Goal: Information Seeking & Learning: Learn about a topic

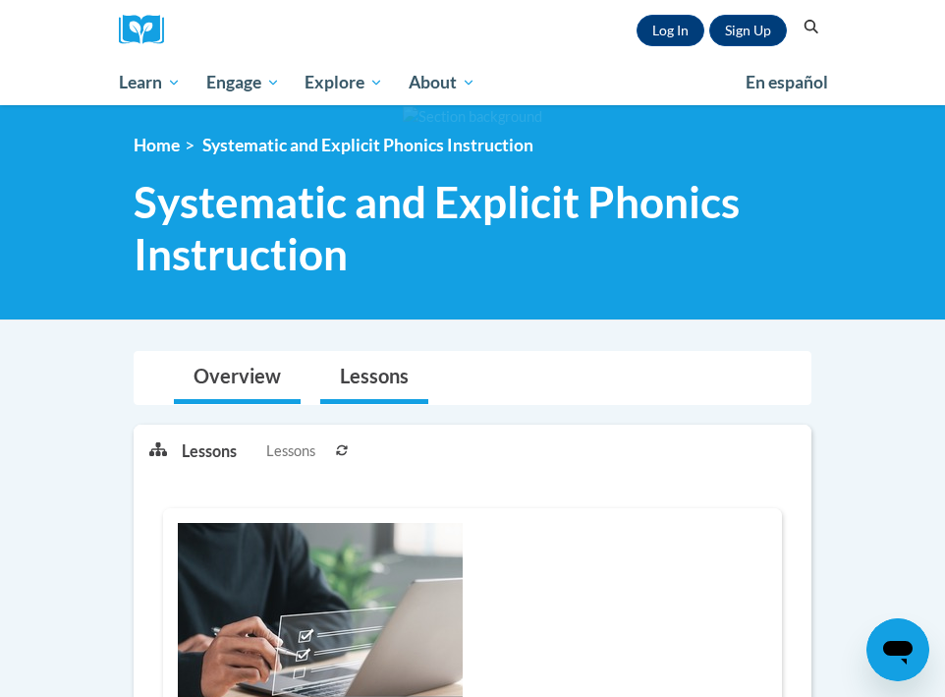
click at [266, 371] on link "Overview" at bounding box center [237, 378] width 127 height 52
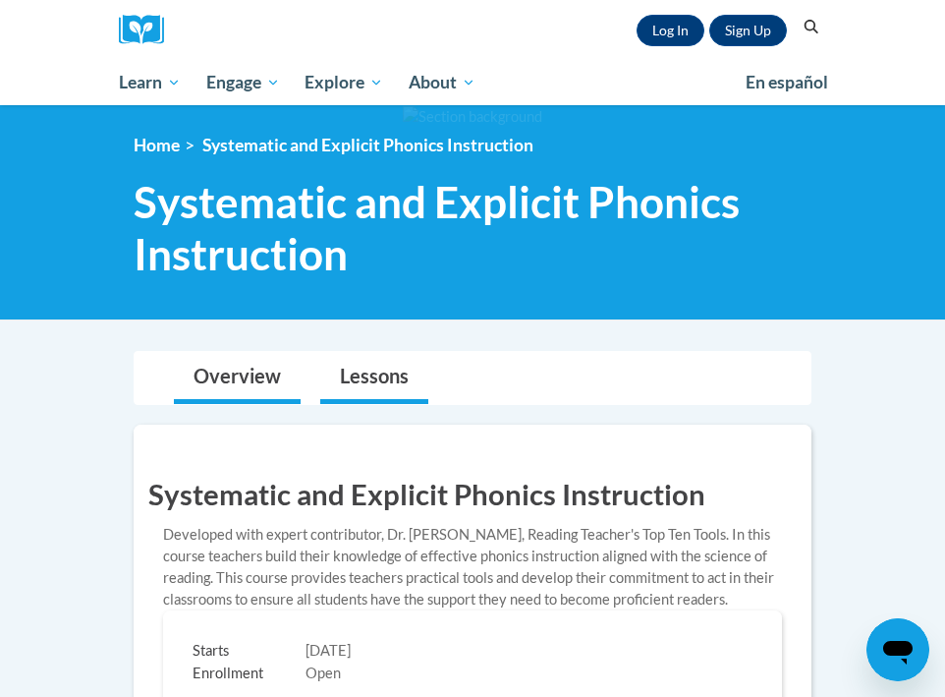
click at [365, 369] on link "Lessons" at bounding box center [374, 378] width 108 height 52
click at [675, 31] on link "Log In" at bounding box center [671, 30] width 68 height 31
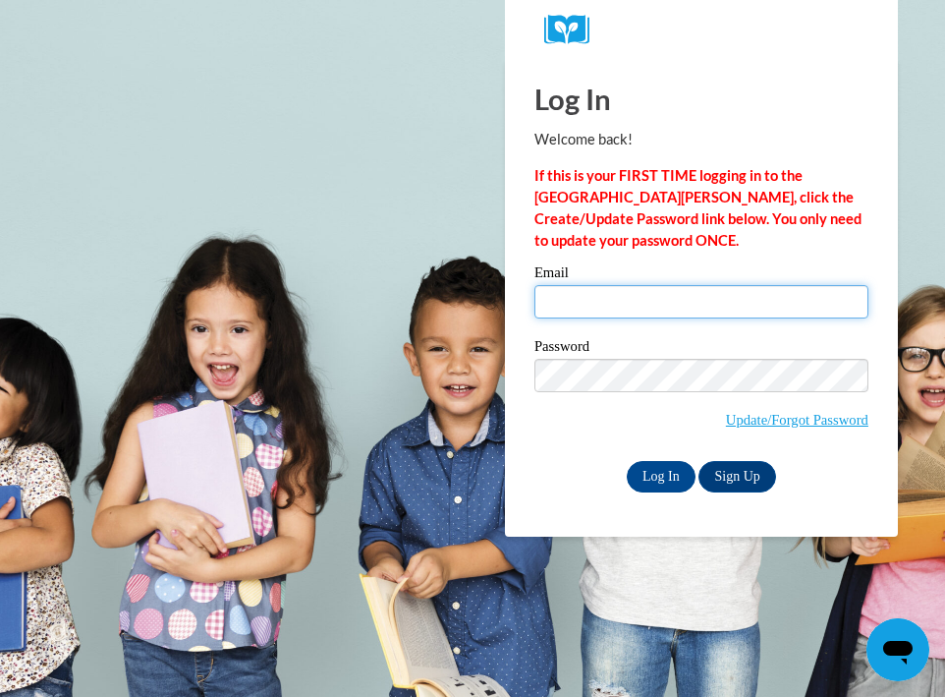
type input "Jbozier@my.waketech.edu"
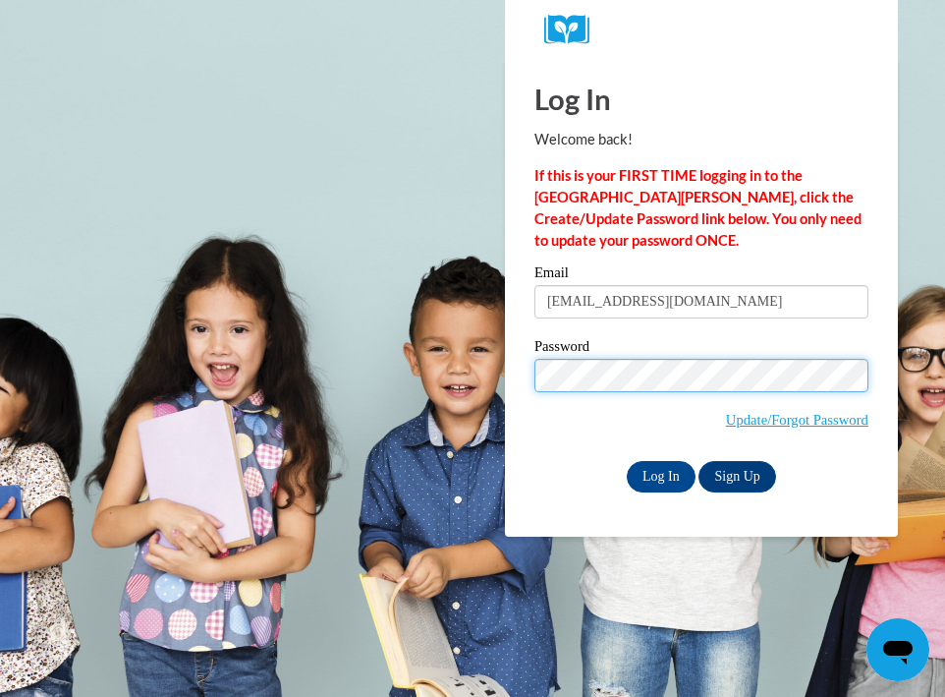
click at [659, 473] on input "Log In" at bounding box center [661, 476] width 69 height 31
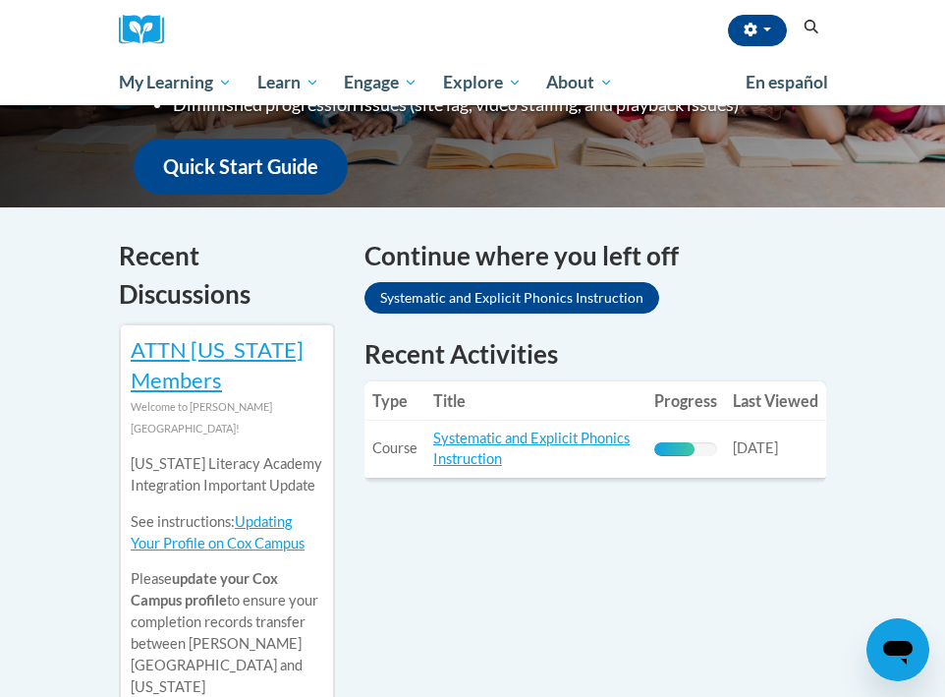
scroll to position [502, 0]
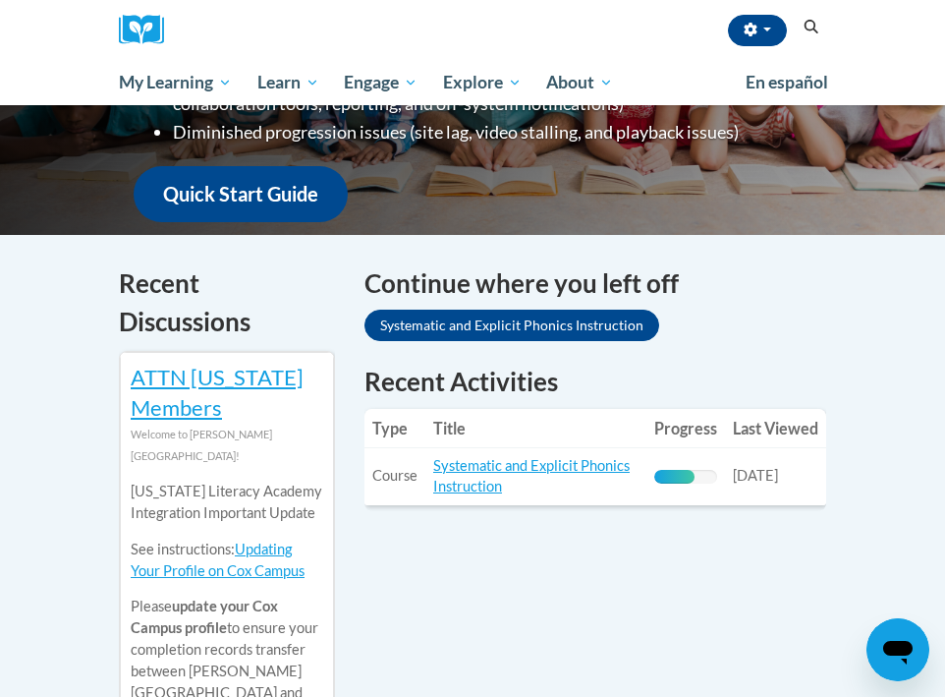
click at [504, 475] on td "Title: Systematic and Explicit Phonics Instruction" at bounding box center [536, 476] width 221 height 57
click at [497, 470] on link "Systematic and Explicit Phonics Instruction" at bounding box center [531, 475] width 197 height 37
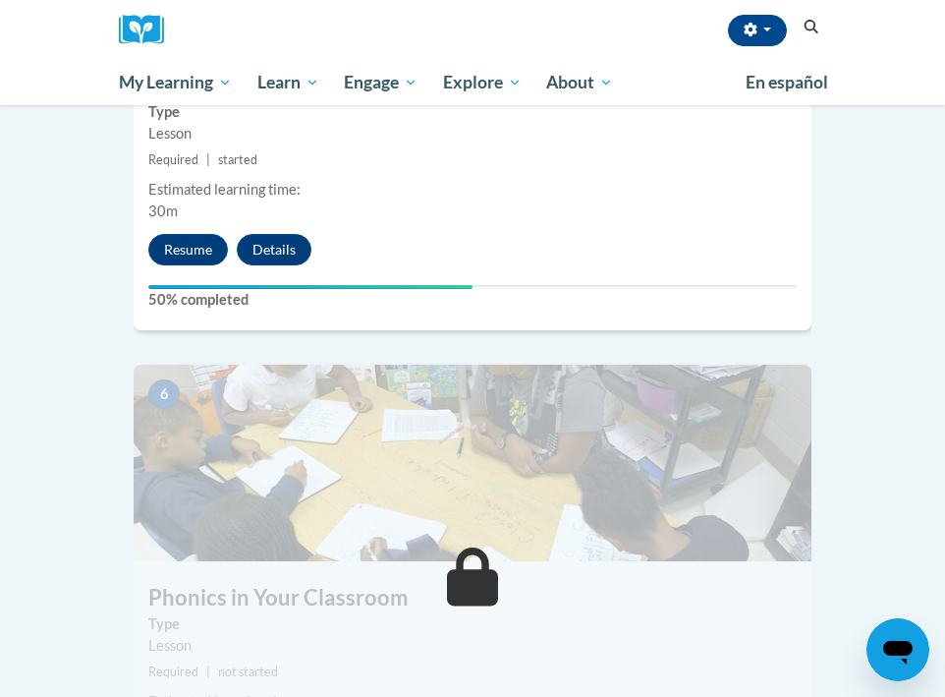
scroll to position [2877, 0]
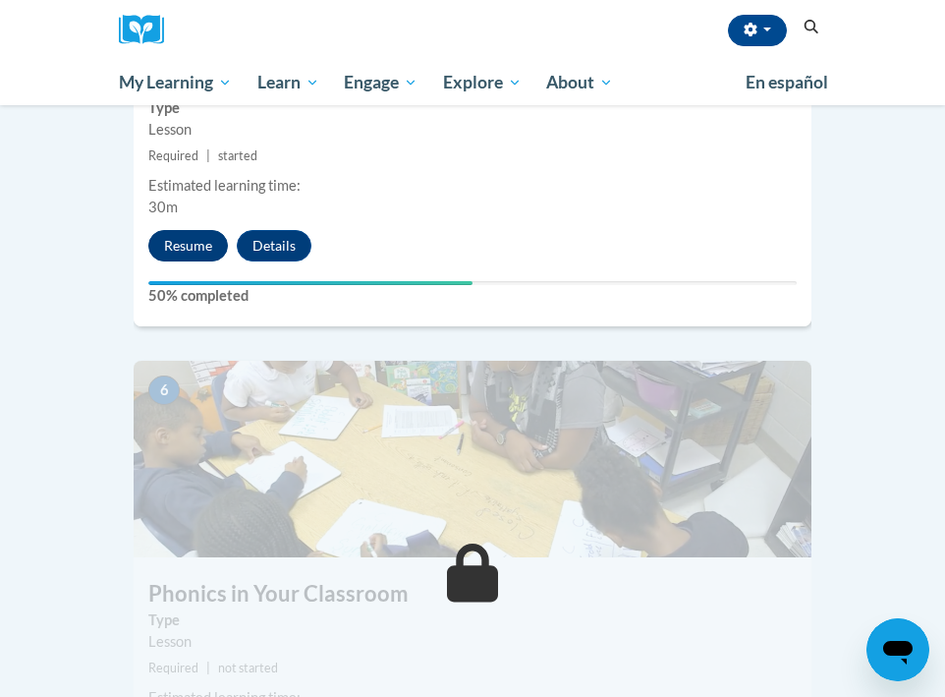
click at [206, 230] on button "Resume" at bounding box center [188, 245] width 80 height 31
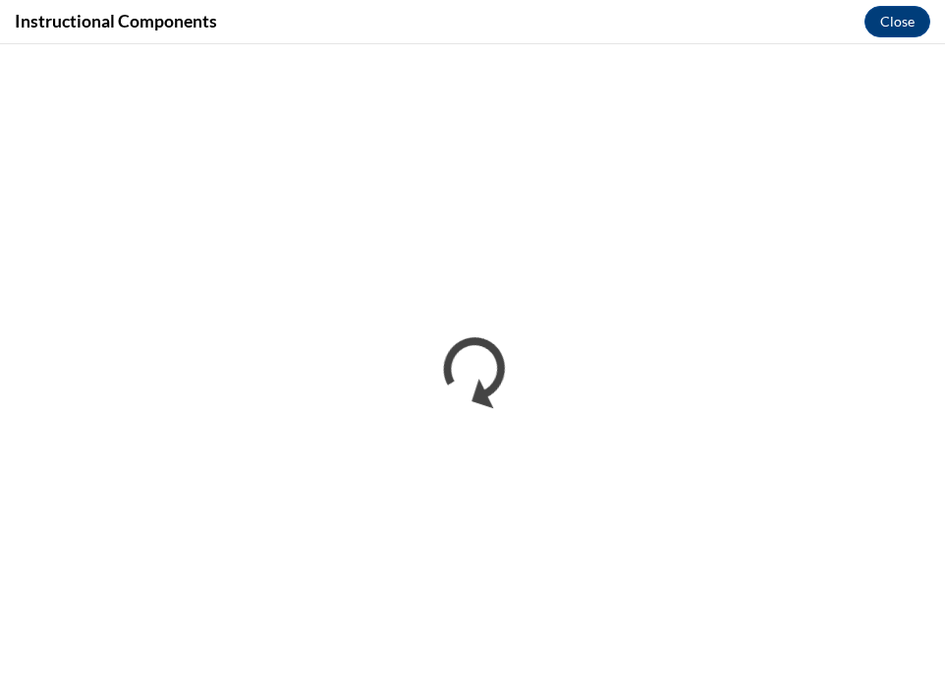
scroll to position [0, 0]
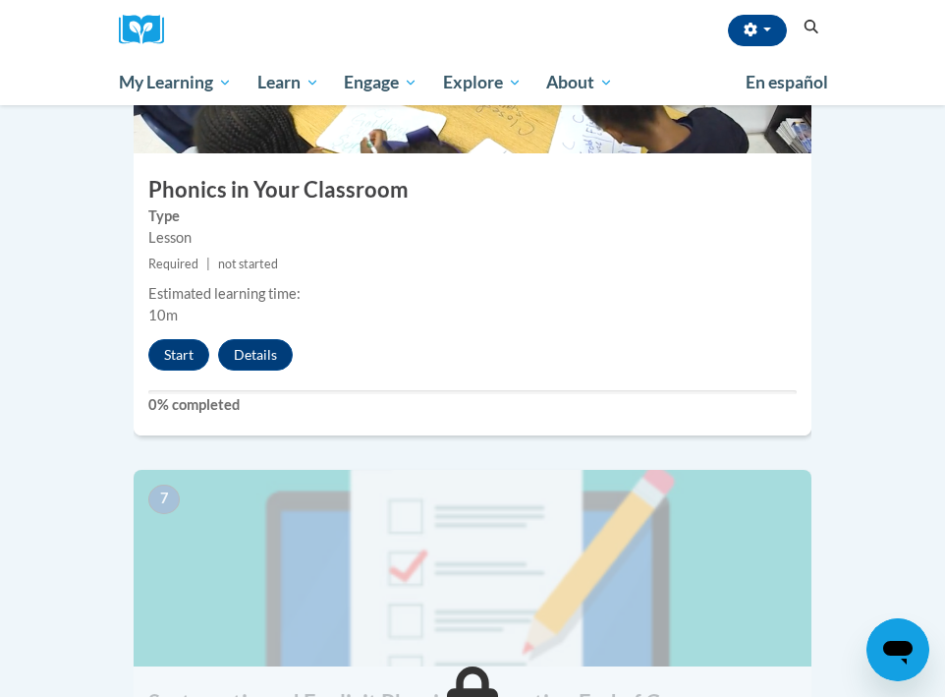
scroll to position [3121, 0]
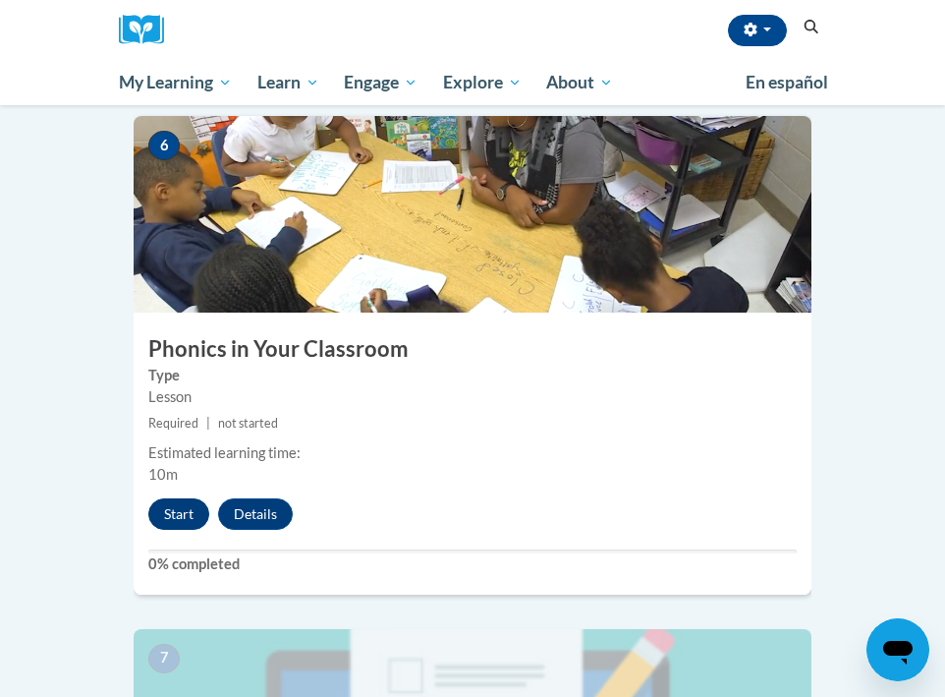
click at [192, 498] on button "Start" at bounding box center [178, 513] width 61 height 31
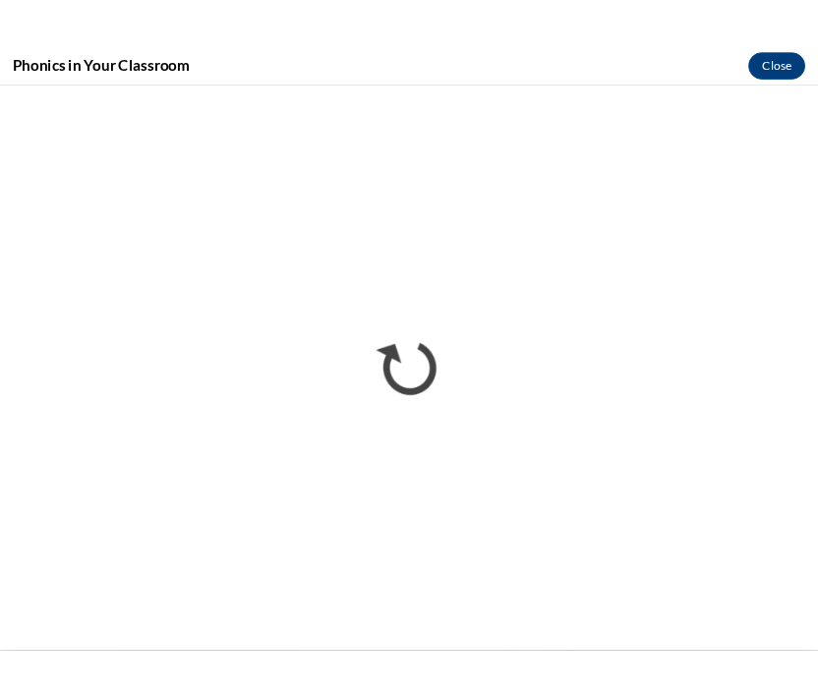
scroll to position [1740, 0]
